Goal: Check status: Check status

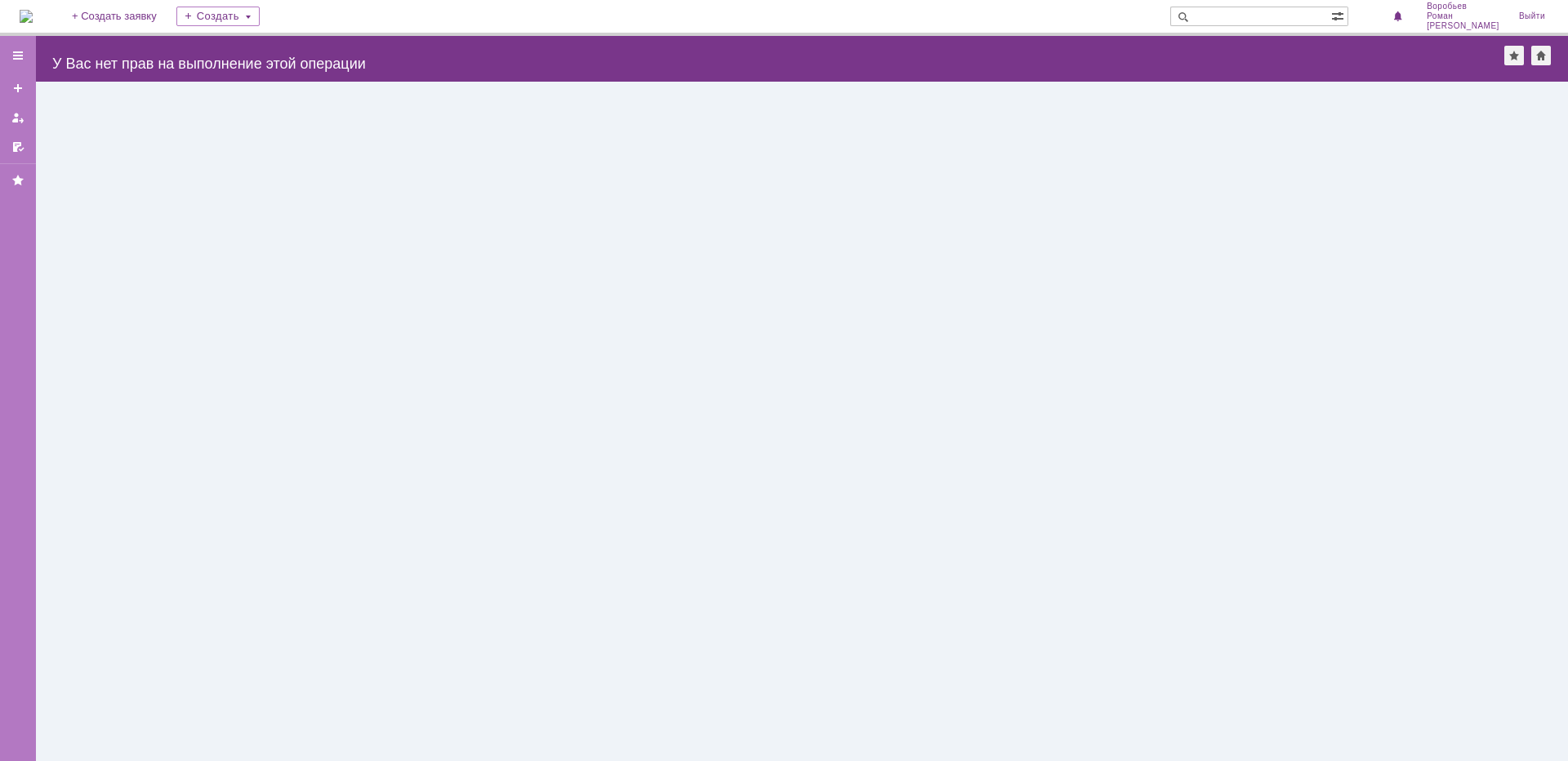
click at [51, 57] on div "Назад | У Вас нет прав на выполнение этой операции serviceCall$46928689" at bounding box center [803, 59] width 1533 height 46
click at [24, 51] on div at bounding box center [18, 56] width 13 height 13
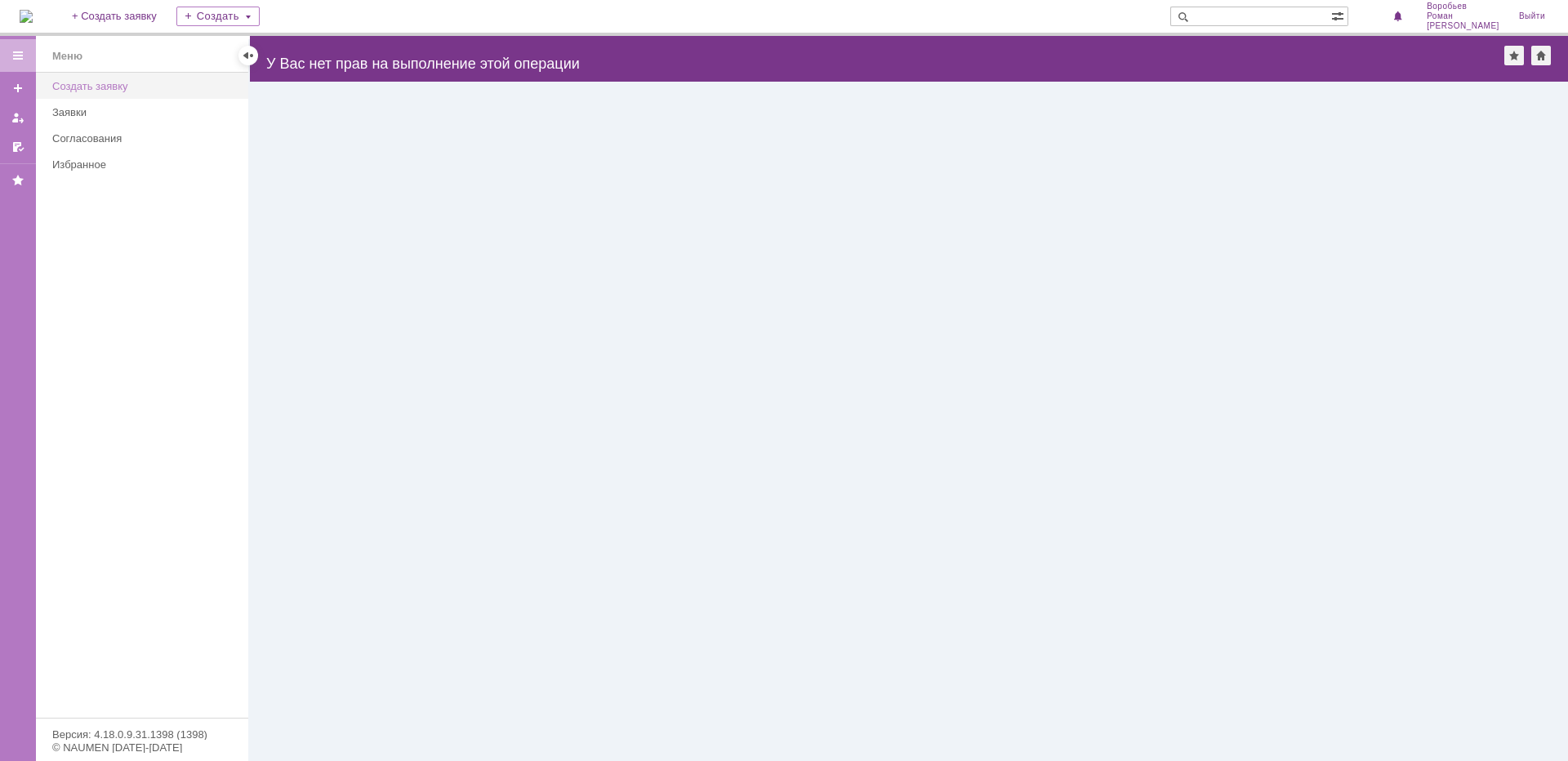
click at [117, 91] on div "Создать заявку" at bounding box center [146, 86] width 186 height 12
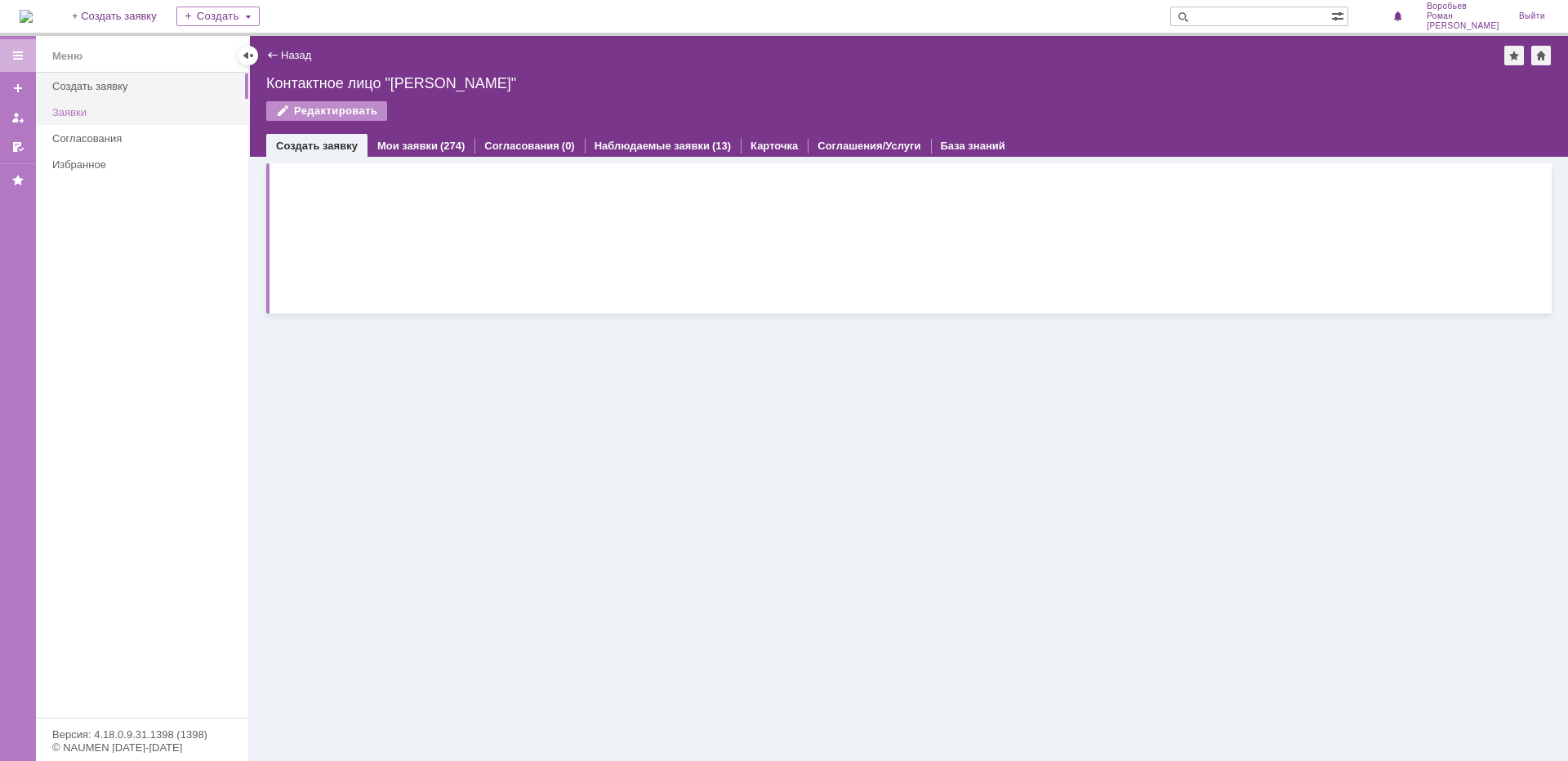
click at [78, 112] on div "Заявки" at bounding box center [146, 112] width 186 height 12
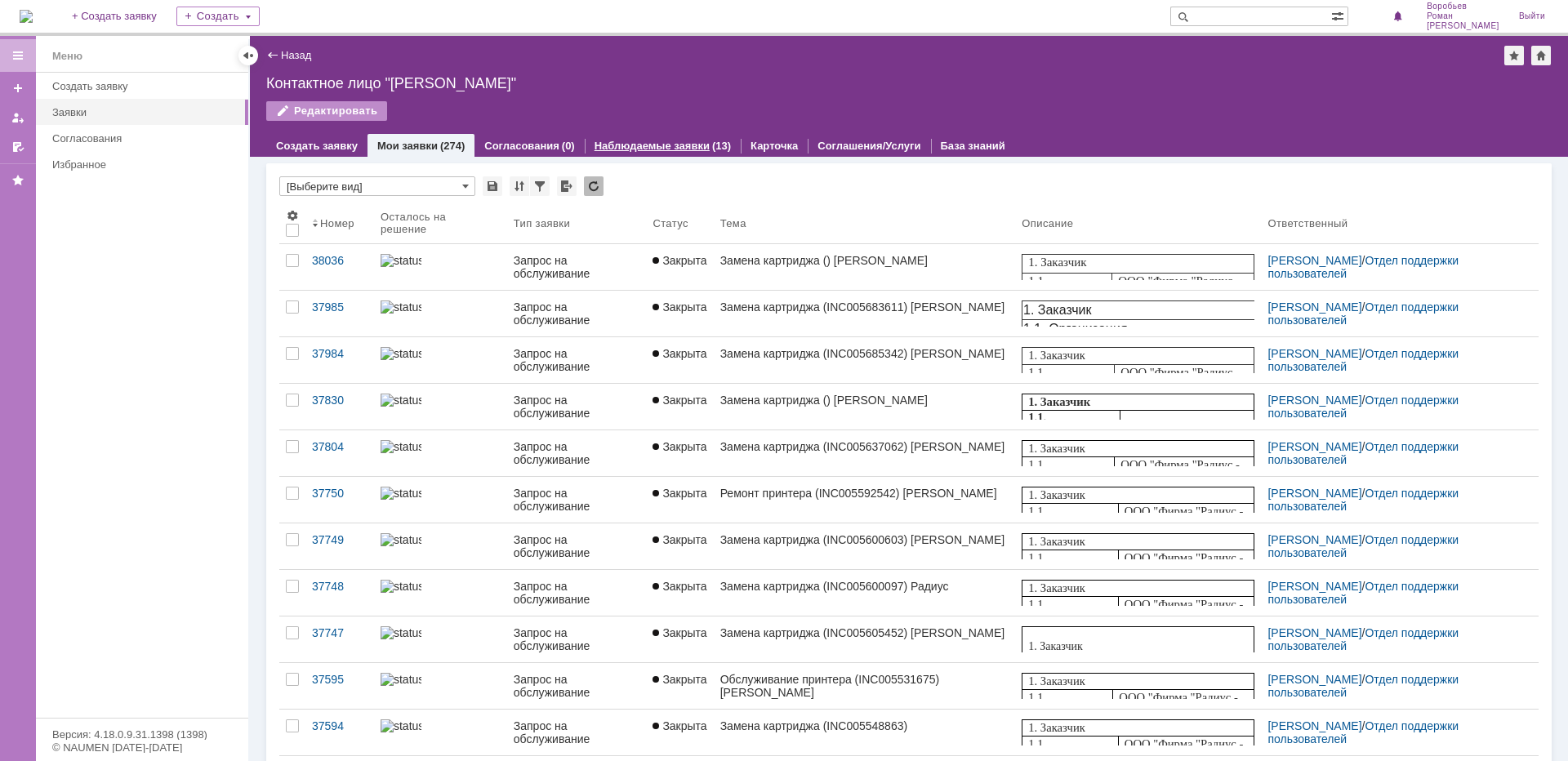
click at [685, 154] on div "Наблюдаемые заявки (13)" at bounding box center [663, 145] width 156 height 24
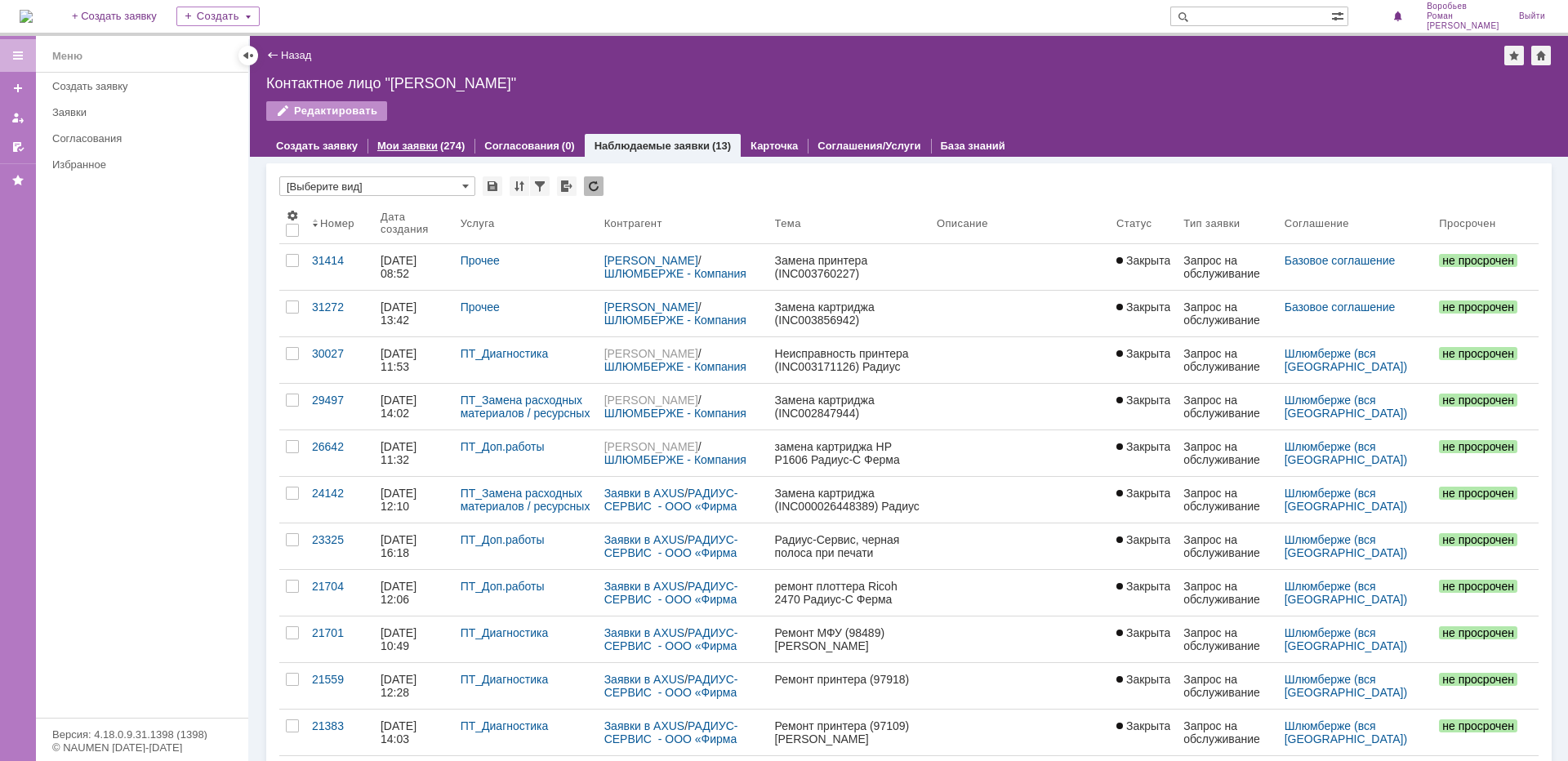
click at [423, 136] on div "Мои заявки (274)" at bounding box center [421, 145] width 107 height 24
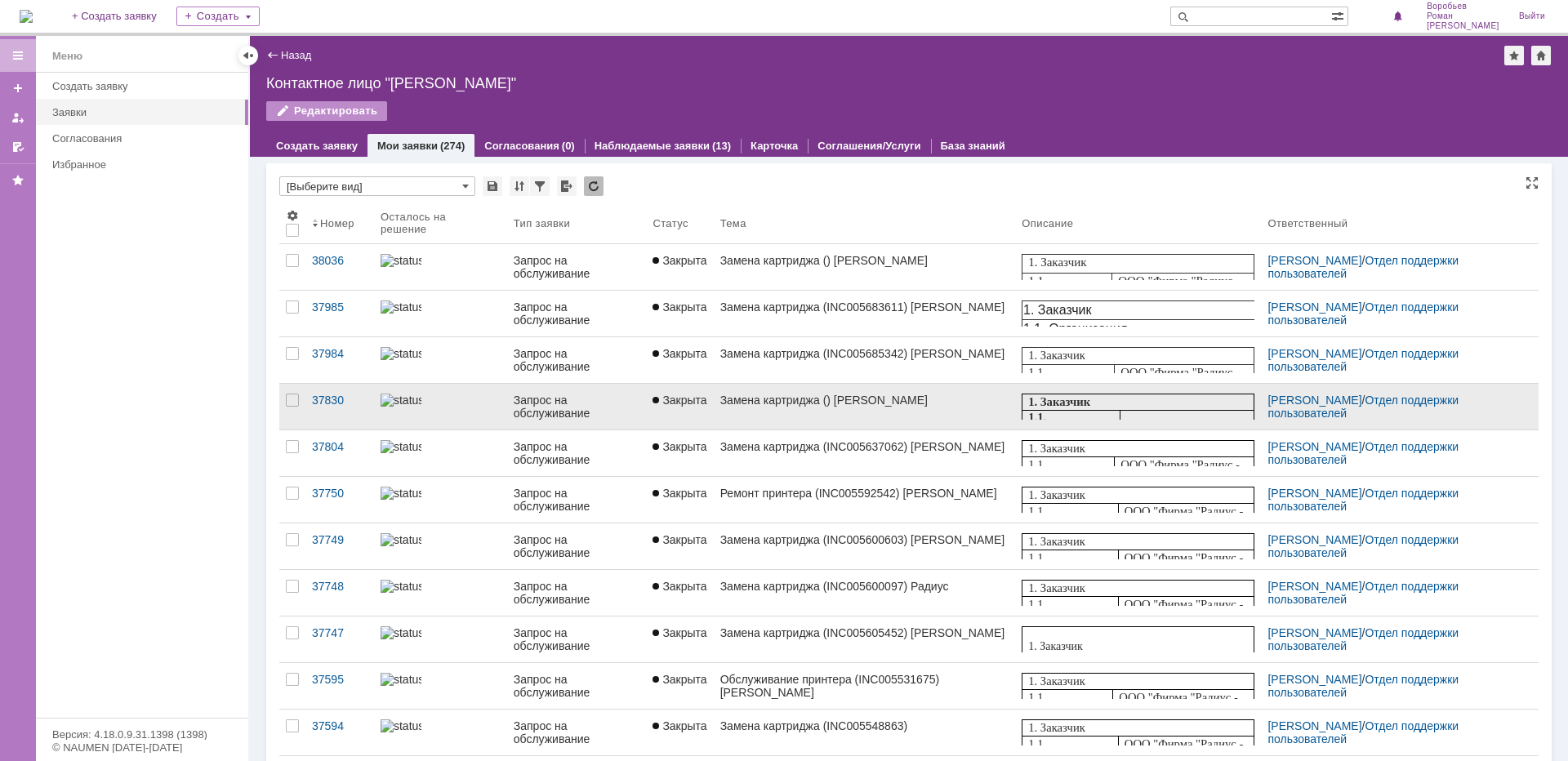
click at [550, 408] on div "Запрос на обслуживание" at bounding box center [577, 406] width 126 height 26
